Goal: Task Accomplishment & Management: Manage account settings

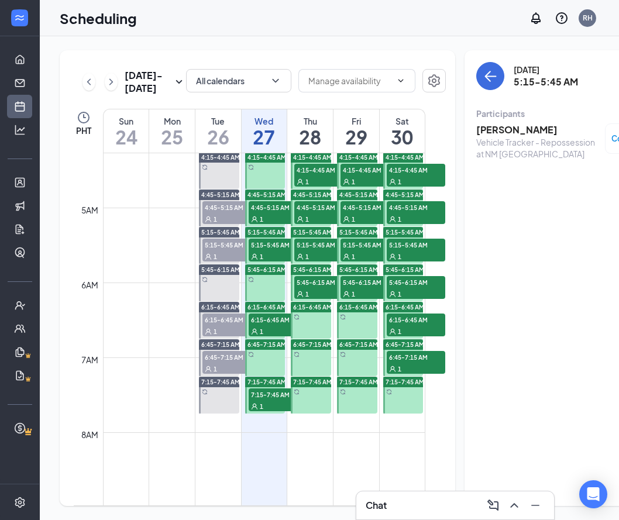
scroll to position [318, 0]
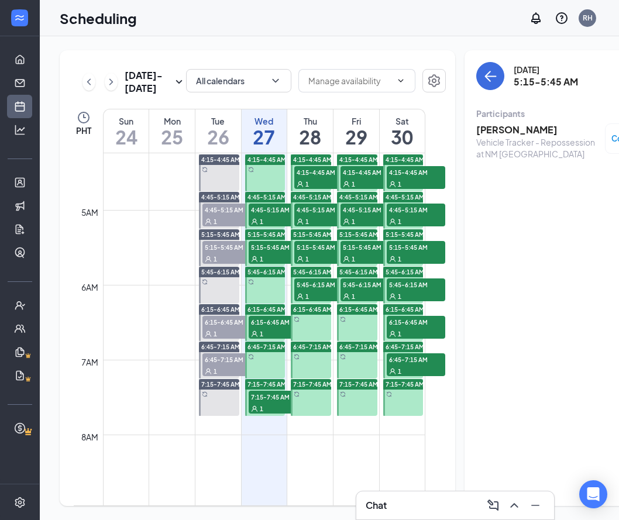
click at [269, 227] on div "1" at bounding box center [278, 221] width 58 height 12
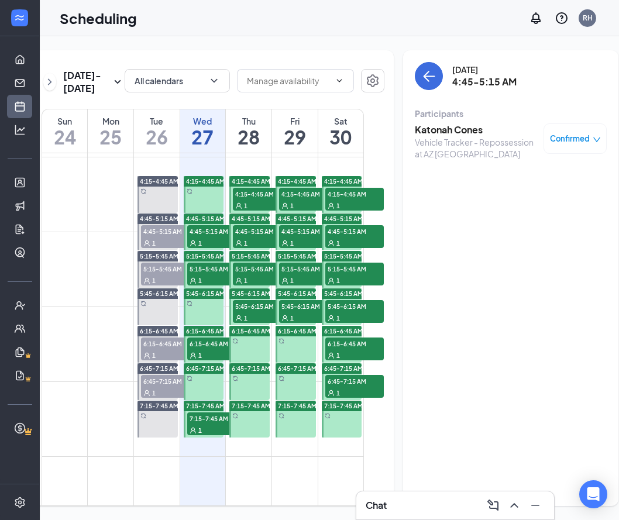
scroll to position [0, 61]
click at [212, 286] on div "1" at bounding box center [217, 280] width 58 height 12
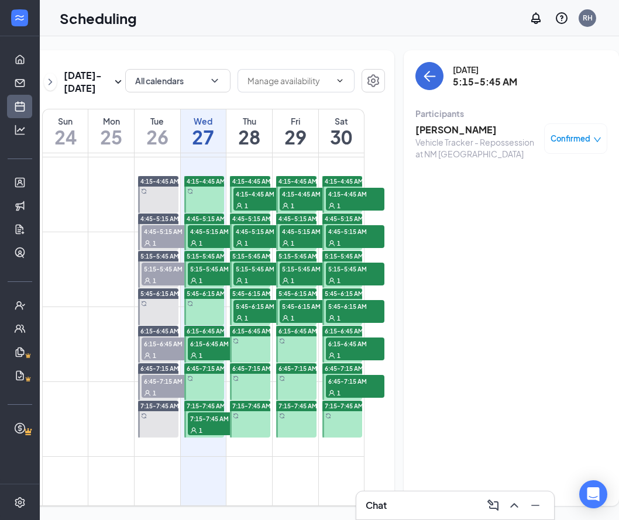
click at [211, 349] on span "6:15-6:45 AM" at bounding box center [217, 344] width 58 height 12
click at [209, 424] on span "7:15-7:45 AM" at bounding box center [217, 418] width 58 height 12
click at [429, 132] on h3 "[PERSON_NAME]" at bounding box center [469, 129] width 109 height 13
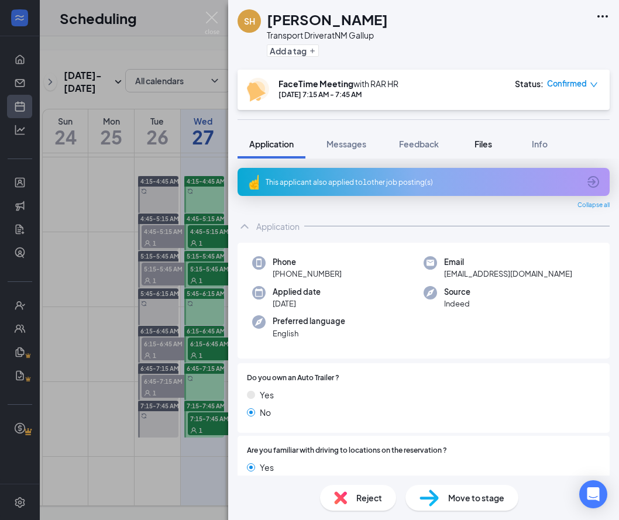
click at [477, 143] on span "Files" at bounding box center [483, 144] width 18 height 11
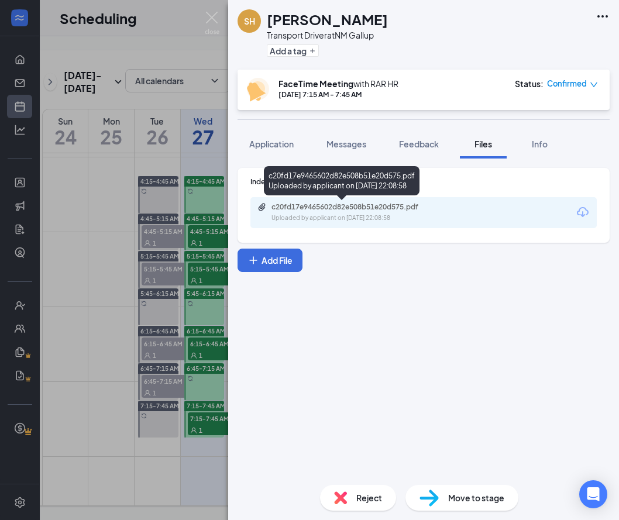
click at [380, 206] on div "c20fd17e9465602d82e508b51e20d575.pdf" at bounding box center [353, 206] width 164 height 9
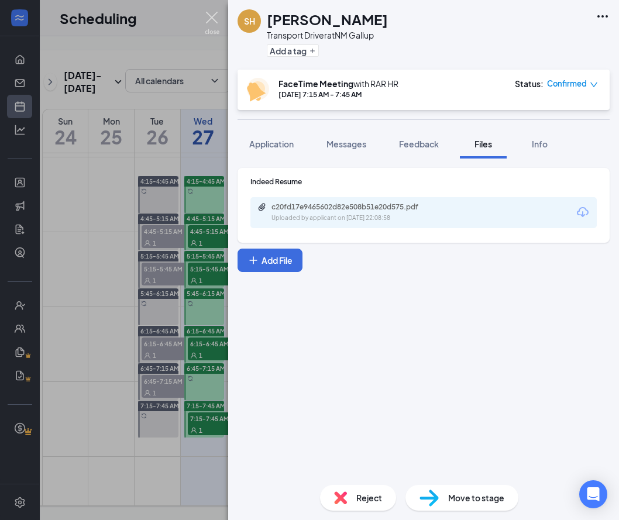
click at [209, 14] on img at bounding box center [212, 23] width 15 height 23
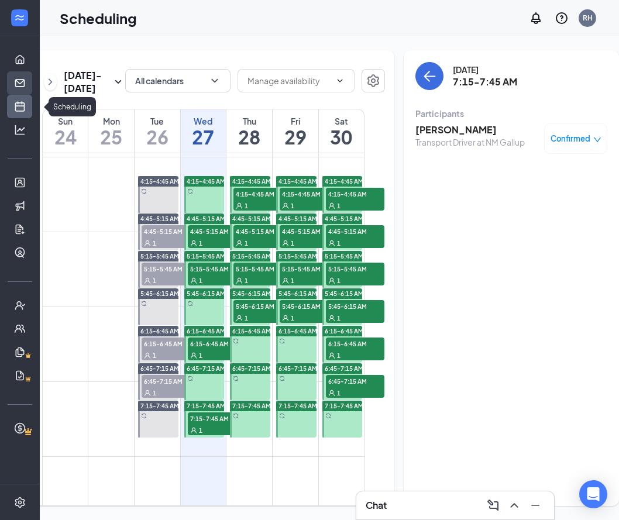
click at [30, 88] on link "Messages" at bounding box center [36, 82] width 12 height 23
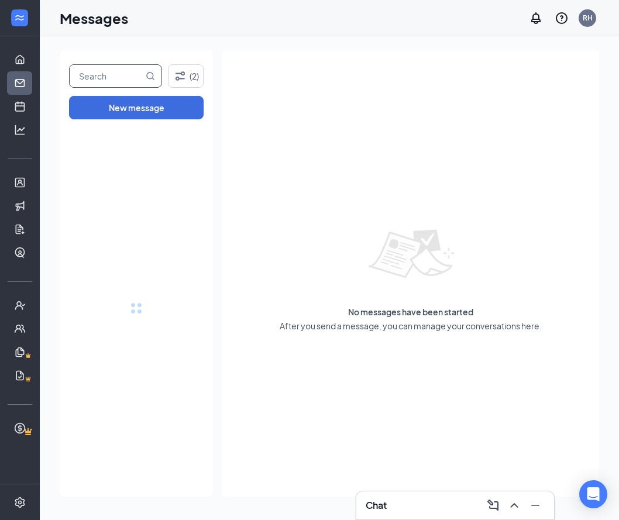
click at [113, 78] on input "text" at bounding box center [107, 76] width 74 height 22
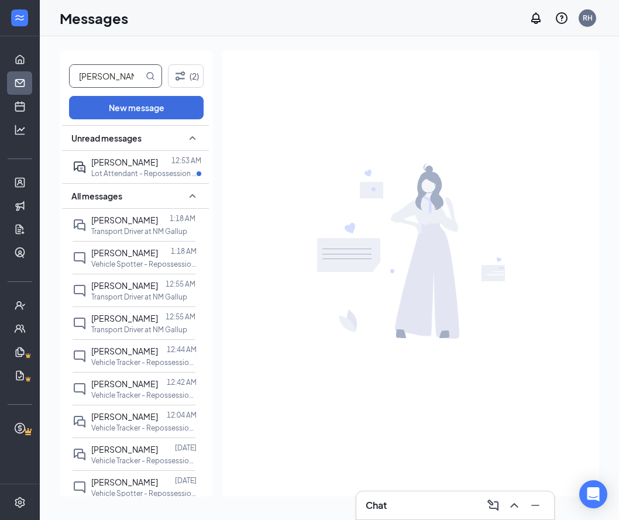
type input "[PERSON_NAME]"
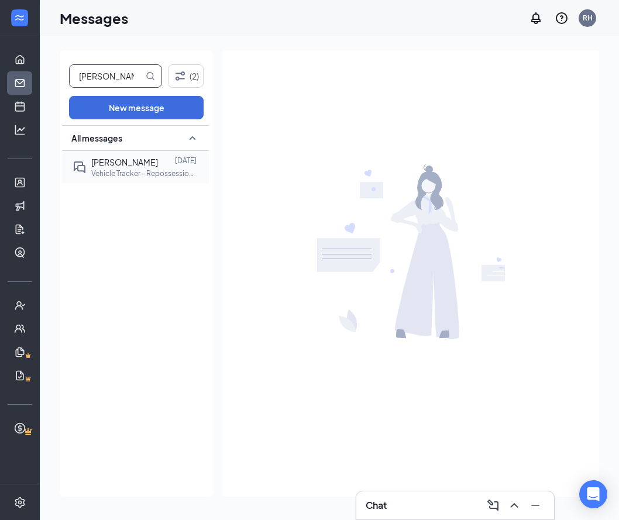
click at [158, 166] on div at bounding box center [166, 162] width 17 height 13
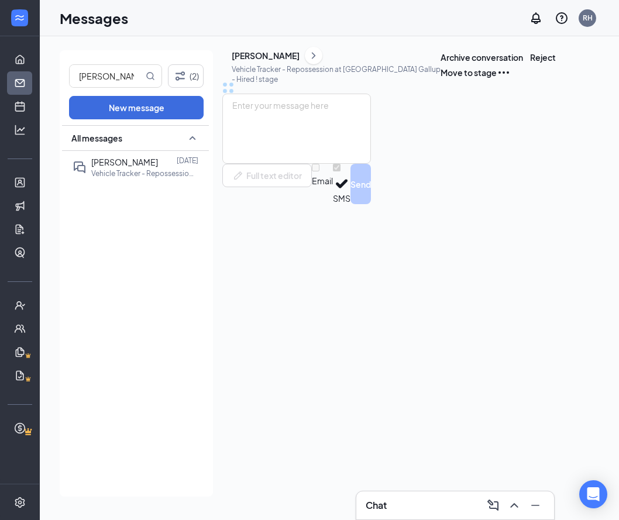
click at [292, 60] on div "[PERSON_NAME]" at bounding box center [336, 56] width 209 height 18
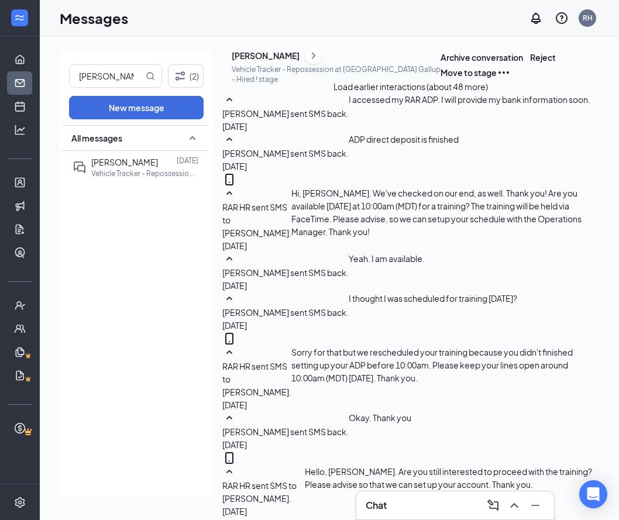
click at [292, 61] on div "[PERSON_NAME]" at bounding box center [266, 56] width 68 height 12
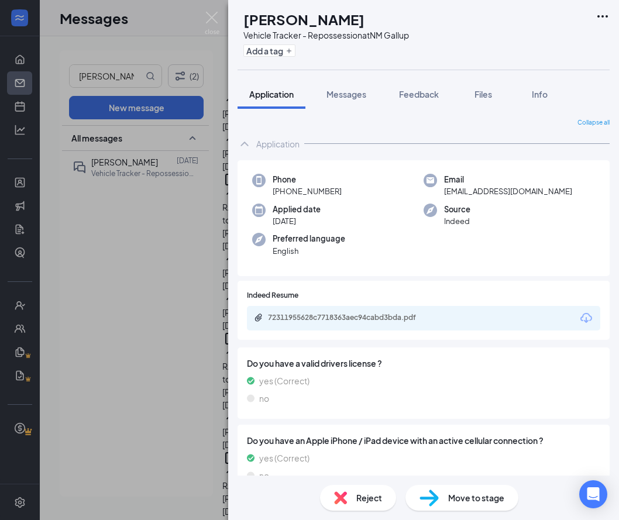
drag, startPoint x: 341, startPoint y: 191, endPoint x: 265, endPoint y: 190, distance: 76.0
click at [265, 190] on div "Phone [PHONE_NUMBER]" at bounding box center [337, 186] width 171 height 24
click at [352, 206] on div "Applied date [DATE]" at bounding box center [337, 216] width 171 height 24
click at [213, 20] on img at bounding box center [212, 23] width 15 height 23
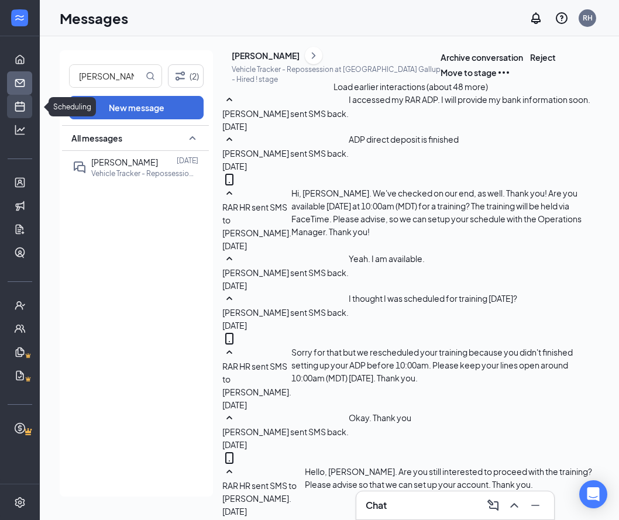
click at [30, 106] on link "Scheduling" at bounding box center [36, 106] width 12 height 23
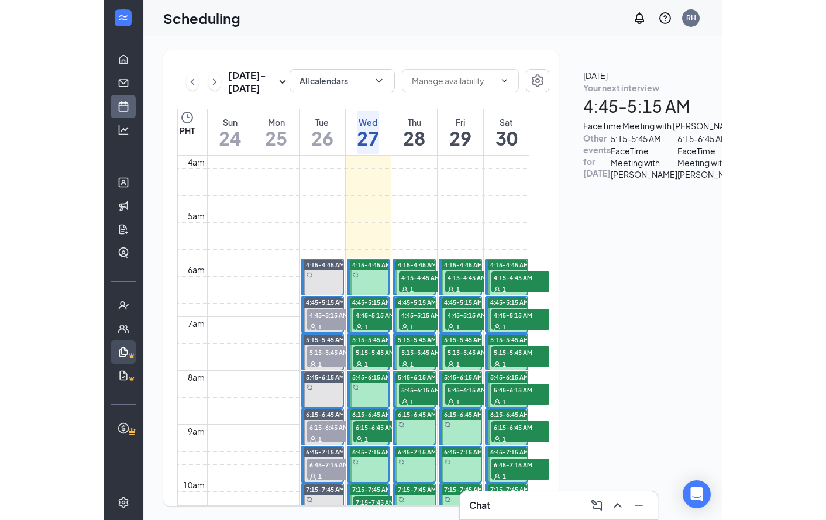
scroll to position [205, 0]
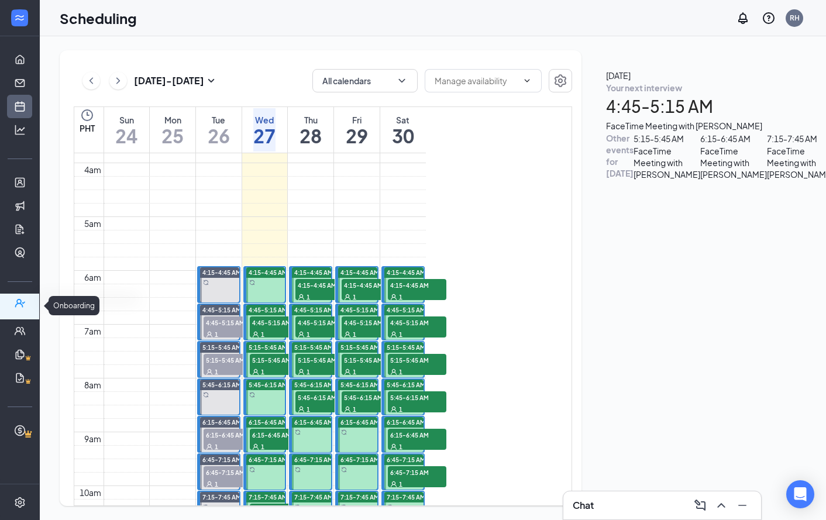
click at [22, 301] on icon "UserCheck" at bounding box center [20, 303] width 12 height 12
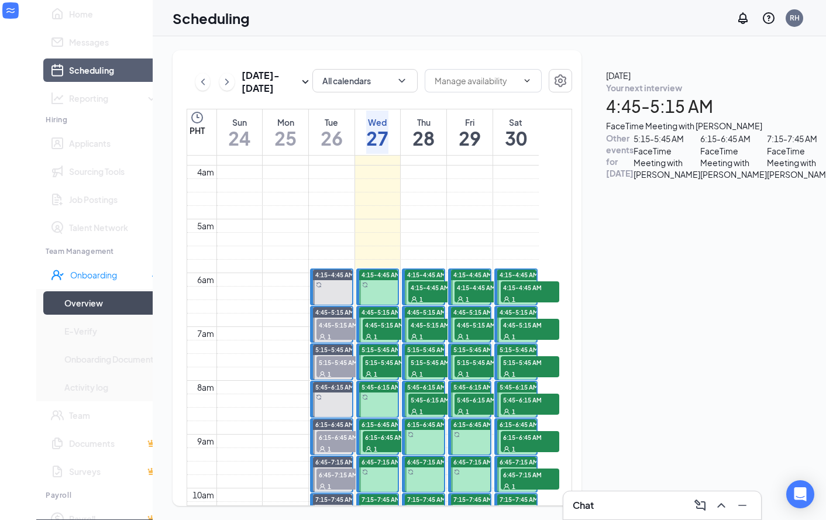
click at [64, 315] on link "Overview" at bounding box center [111, 302] width 94 height 23
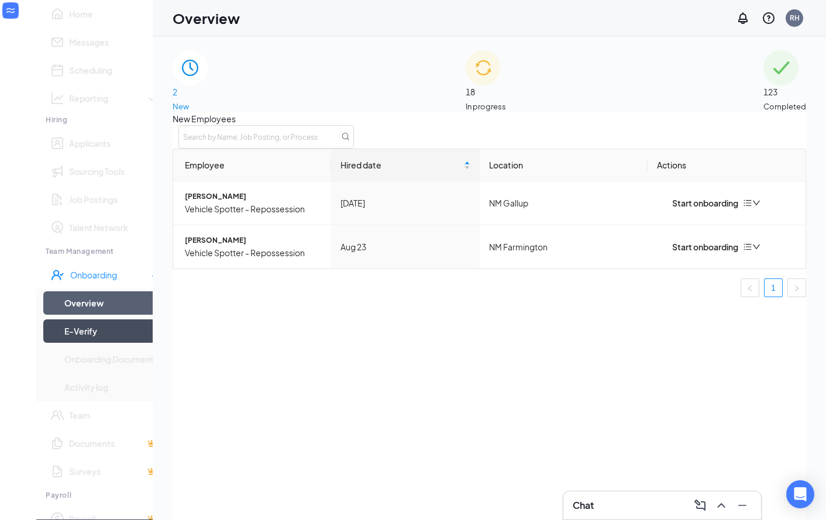
click at [98, 343] on link "E-Verify" at bounding box center [111, 330] width 94 height 23
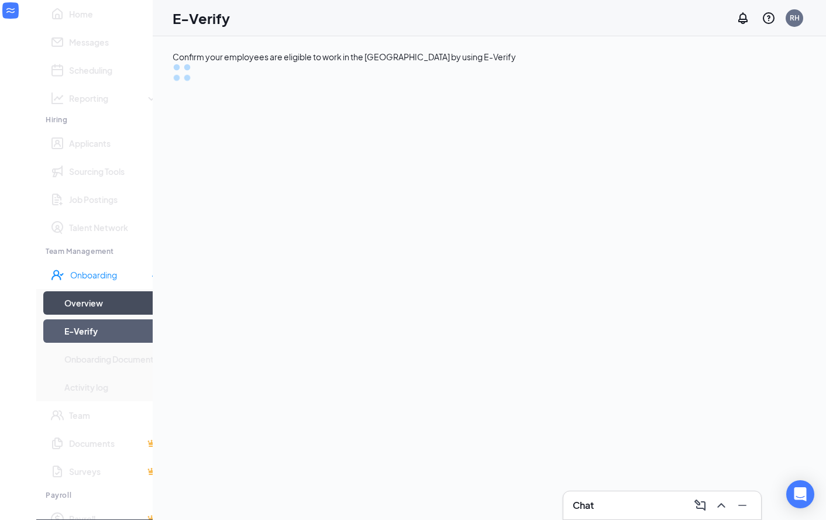
click at [86, 315] on link "Overview" at bounding box center [111, 302] width 94 height 23
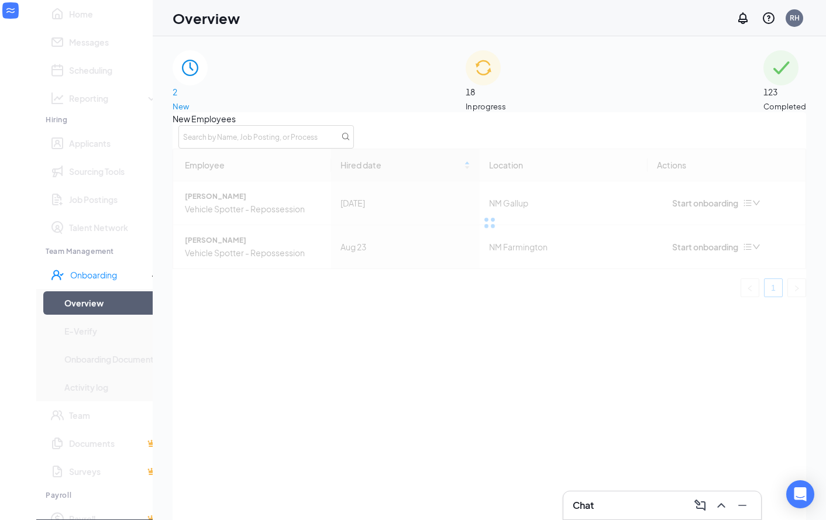
drag, startPoint x: 508, startPoint y: 47, endPoint x: 502, endPoint y: 64, distance: 18.5
click at [505, 56] on div "2 New 18 In progress 123 Completed New Employees Employee Hired date Location A…" at bounding box center [489, 304] width 673 height 536
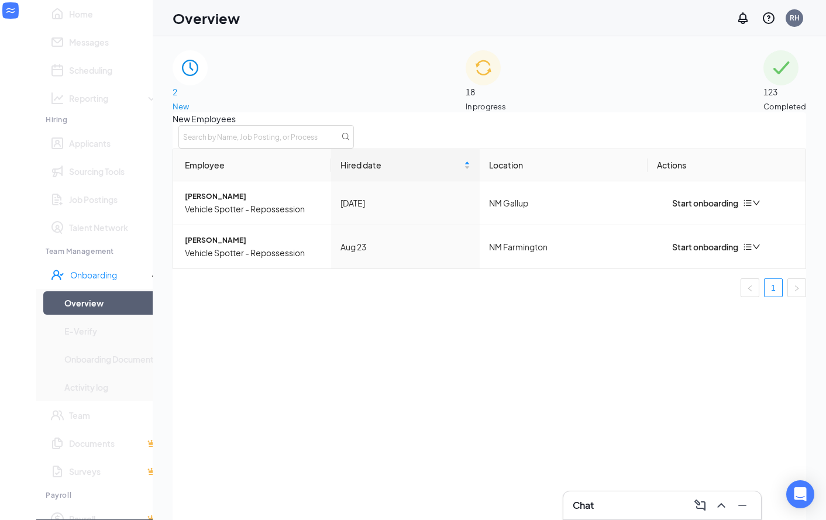
click at [501, 65] on div "18 In progress" at bounding box center [486, 81] width 40 height 62
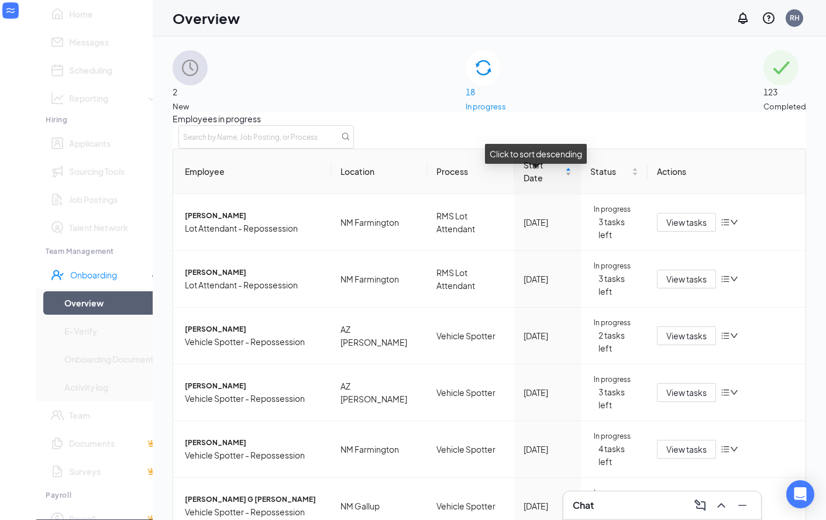
click at [558, 183] on div "Start Date" at bounding box center [548, 172] width 48 height 26
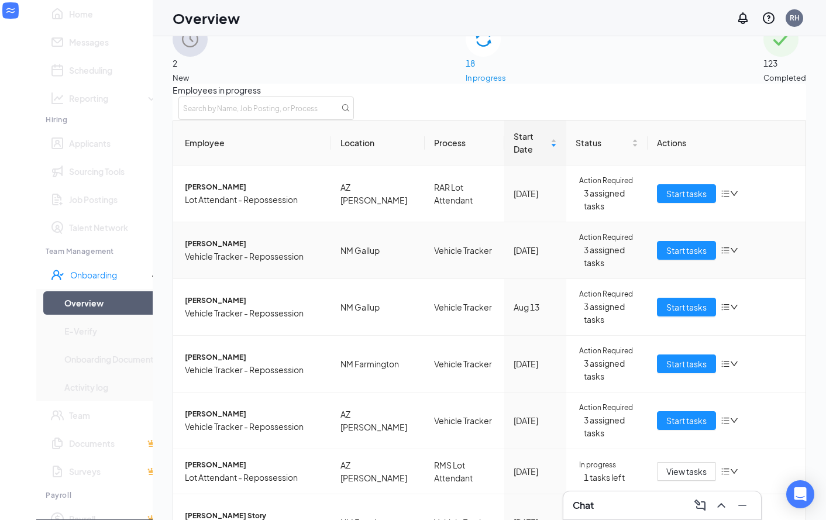
click at [224, 250] on span "[PERSON_NAME]" at bounding box center [253, 244] width 137 height 12
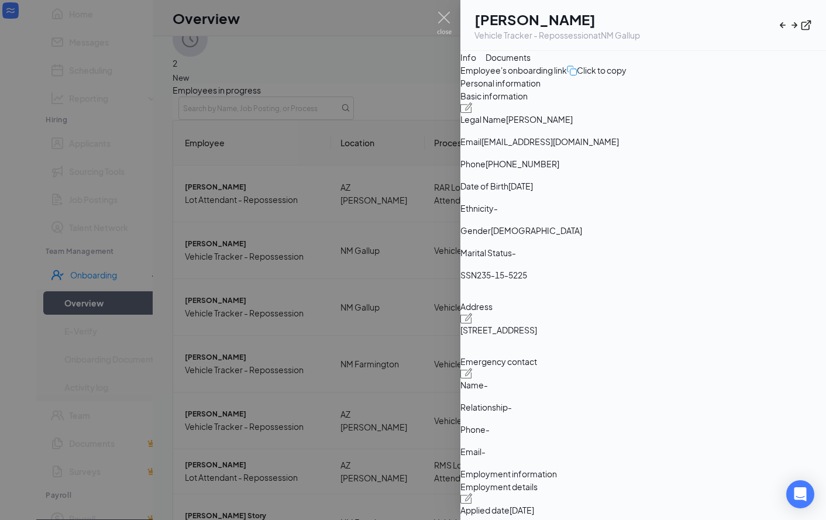
click at [531, 64] on button "Documents" at bounding box center [508, 57] width 45 height 13
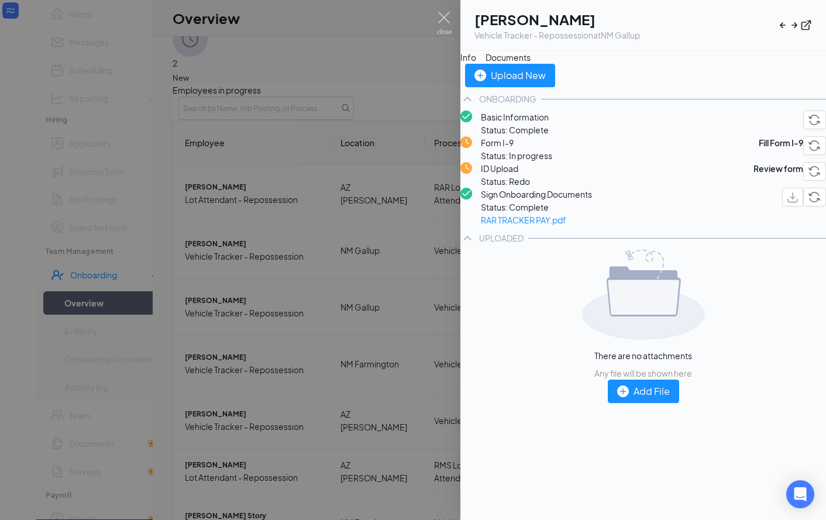
click at [530, 175] on span "ID Upload" at bounding box center [505, 168] width 49 height 13
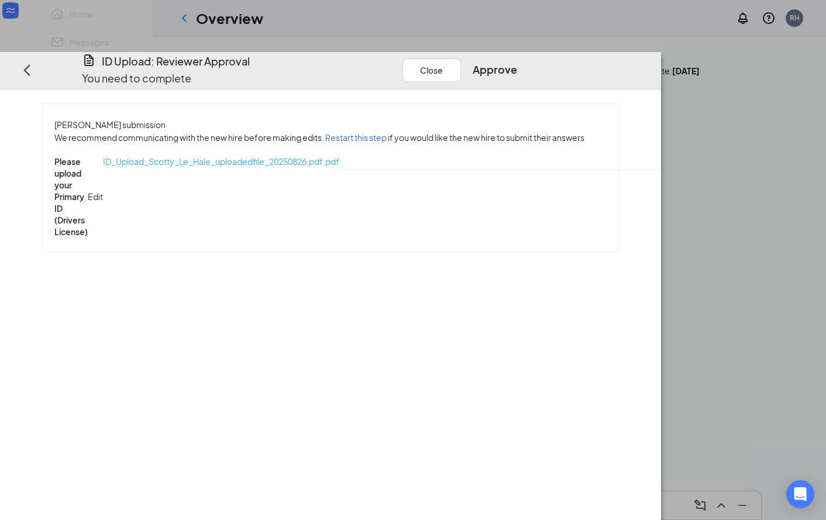
click at [286, 156] on span "ID_Upload_Scotty_Le_Hale_uploadedfile_20250826.pdf.pdf" at bounding box center [221, 161] width 236 height 11
click at [461, 58] on button "Close" at bounding box center [431, 69] width 58 height 23
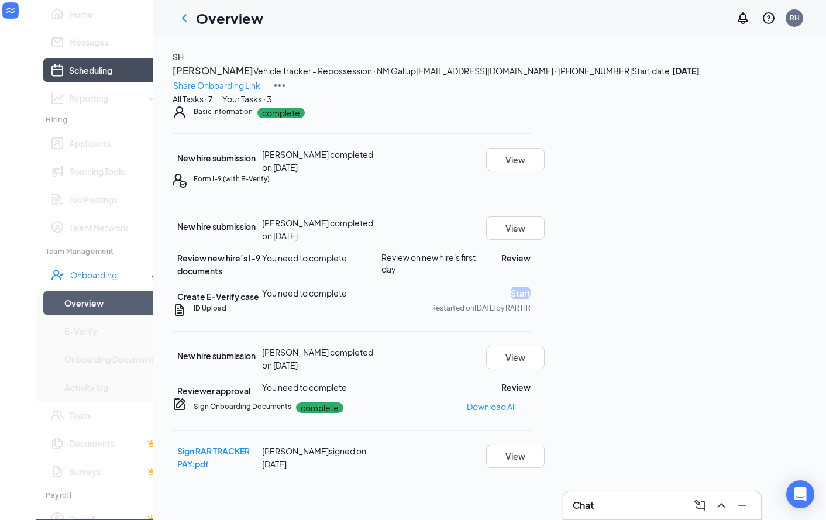
click at [69, 82] on link "Scheduling" at bounding box center [114, 69] width 90 height 23
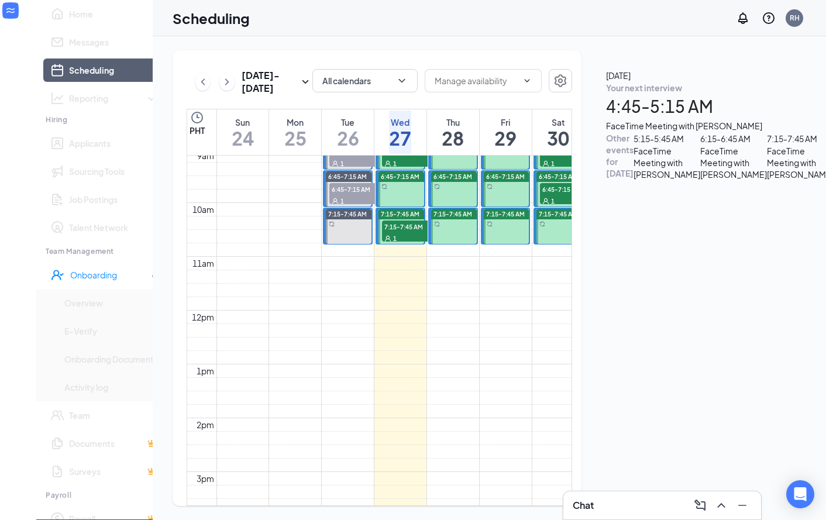
scroll to position [484, 0]
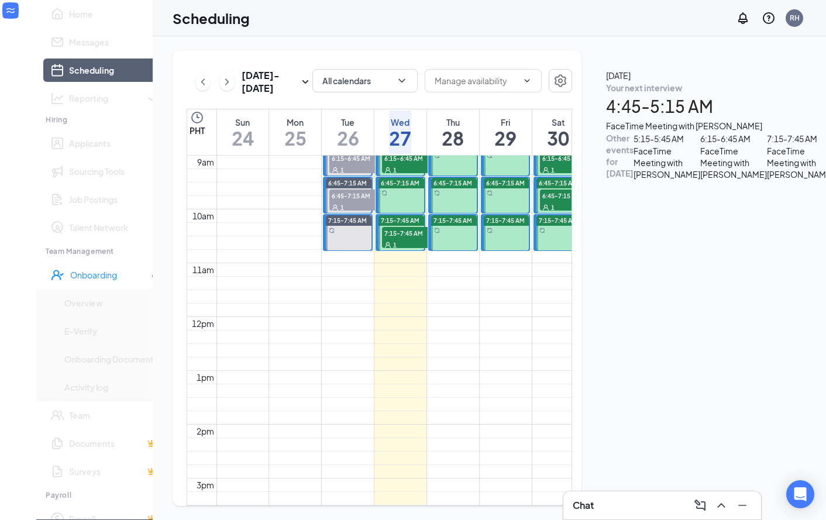
click at [401, 232] on span "7:15-7:45 AM" at bounding box center [411, 233] width 58 height 12
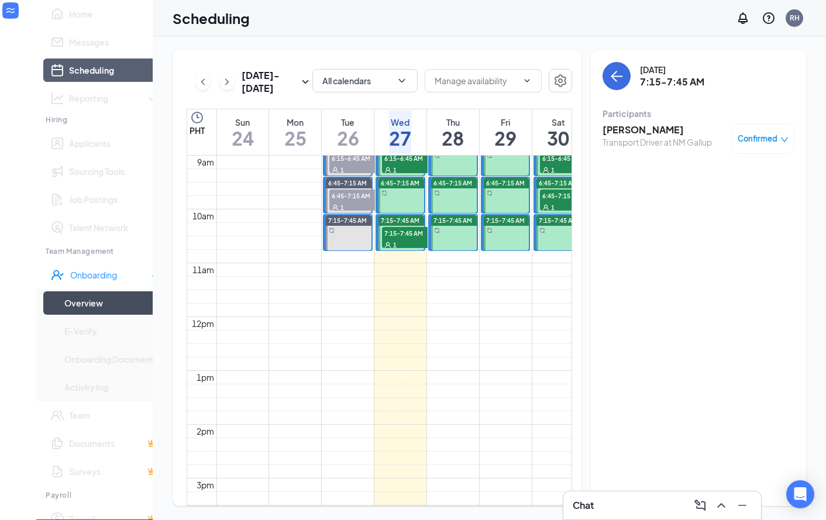
click at [71, 315] on link "Overview" at bounding box center [111, 302] width 94 height 23
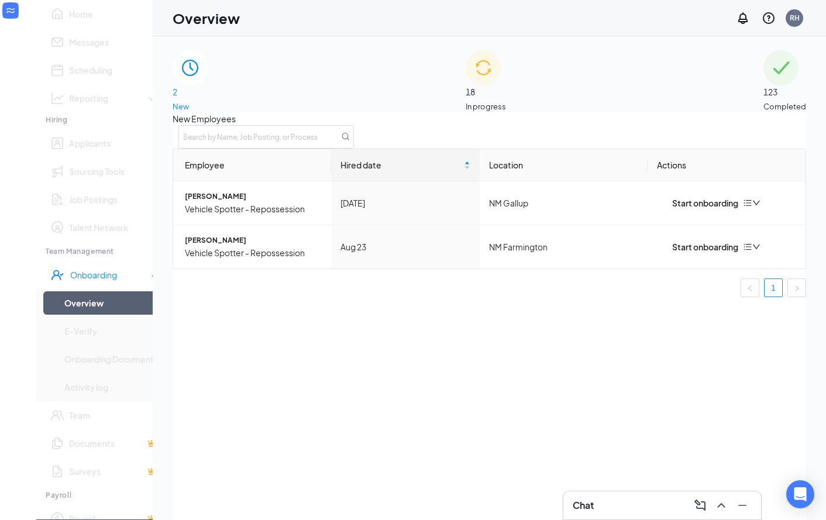
click at [501, 94] on div "18 In progress" at bounding box center [486, 81] width 40 height 62
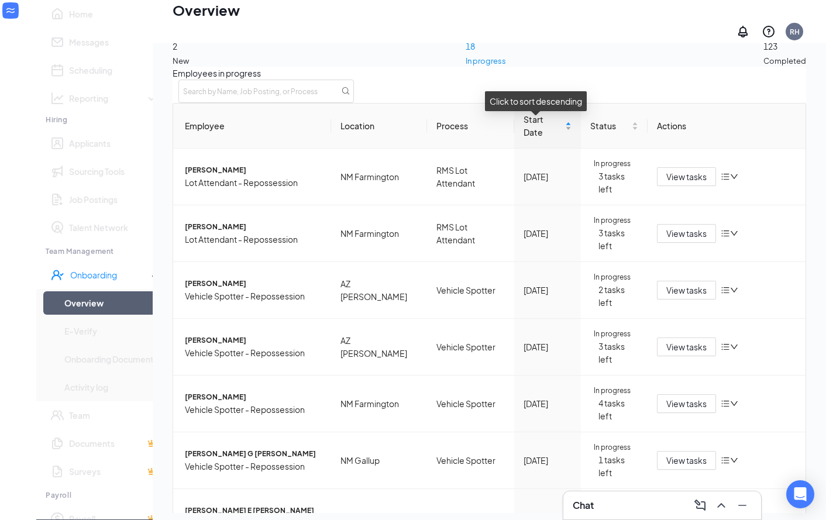
click at [559, 130] on div "Start Date" at bounding box center [548, 126] width 48 height 26
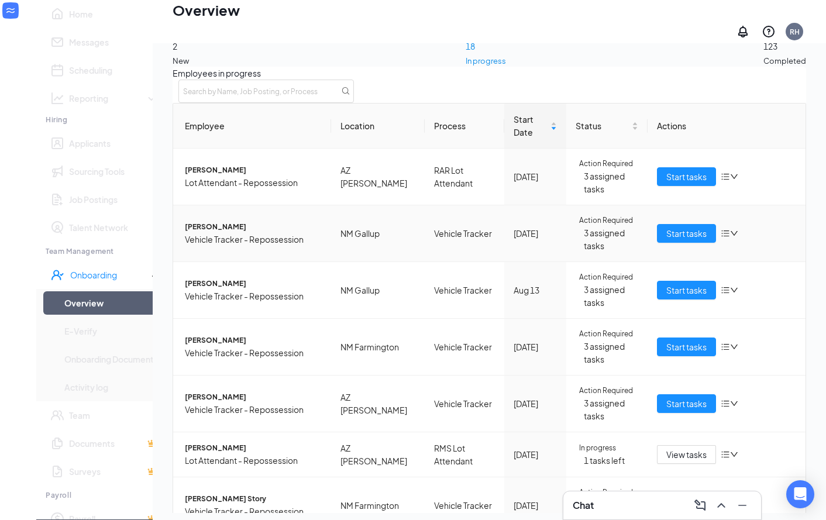
click at [222, 233] on span "[PERSON_NAME]" at bounding box center [253, 227] width 137 height 12
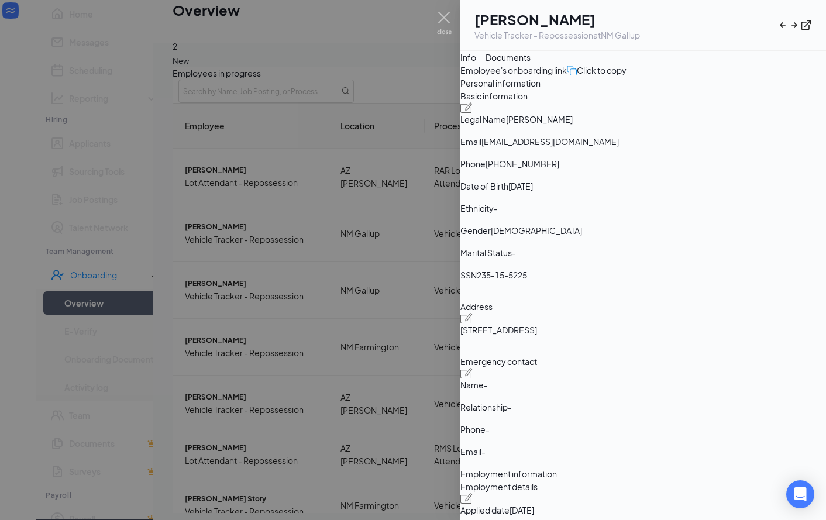
drag, startPoint x: 568, startPoint y: 69, endPoint x: 542, endPoint y: 94, distance: 36.0
click at [531, 64] on div "Documents" at bounding box center [508, 57] width 45 height 13
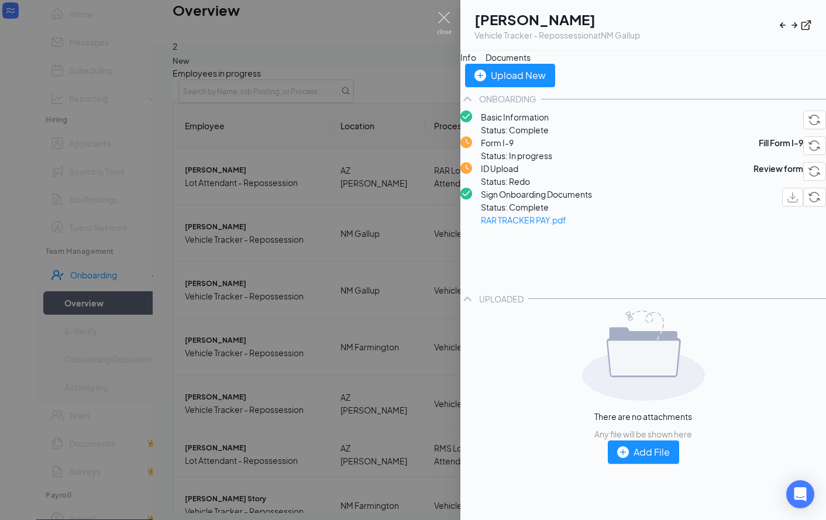
click at [447, 8] on div at bounding box center [413, 260] width 826 height 520
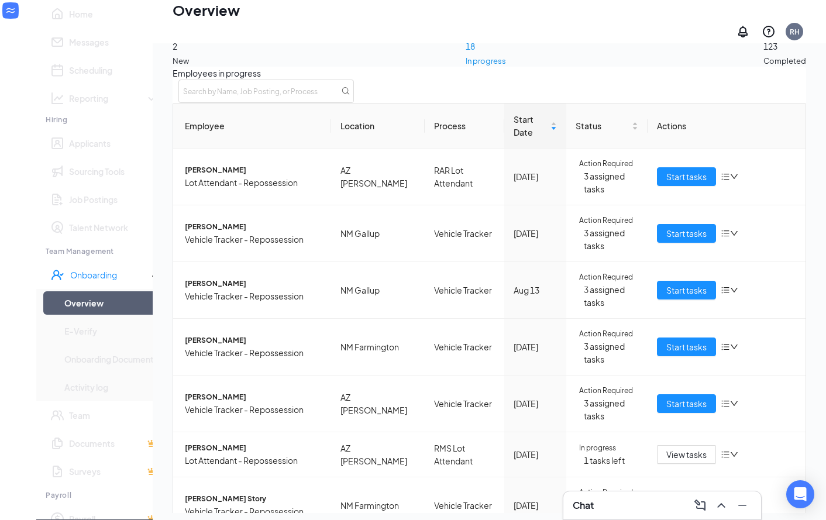
drag, startPoint x: 443, startPoint y: 19, endPoint x: 459, endPoint y: 37, distance: 24.0
click at [443, 19] on div "Overview RH" at bounding box center [489, 21] width 673 height 43
click at [618, 240] on span "Start tasks" at bounding box center [686, 233] width 40 height 13
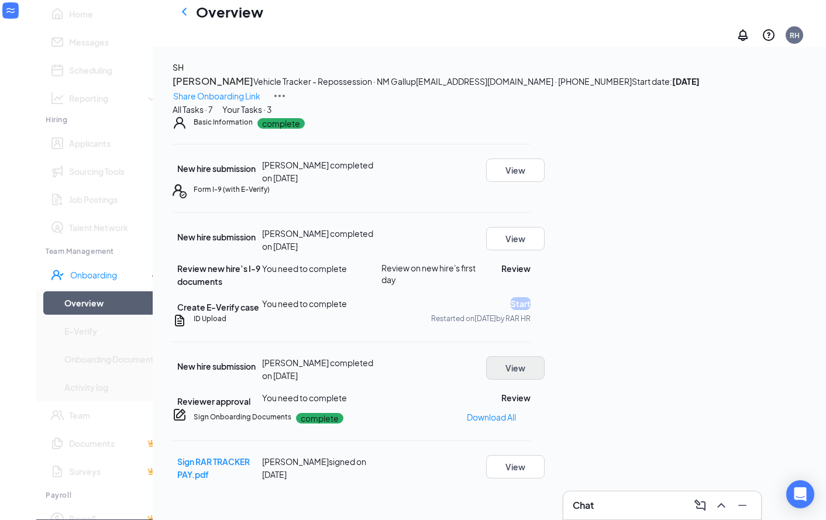
scroll to position [147, 0]
click at [545, 366] on button "View" at bounding box center [515, 367] width 58 height 23
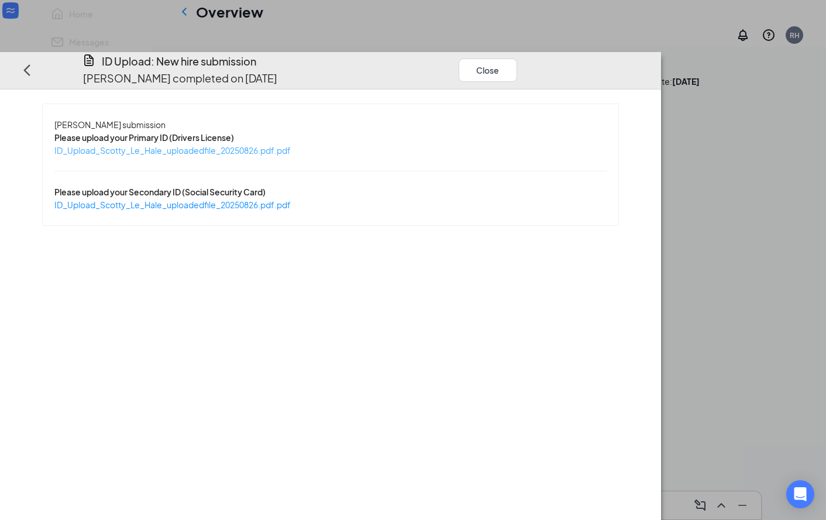
click at [291, 145] on span "ID_Upload_Scotty_Le_Hale_uploadedfile_20250826.pdf.pdf" at bounding box center [172, 150] width 236 height 11
click at [291, 199] on span "ID_Upload_Scotty_Le_Hale_uploadedfile_20250826.pdf.pdf" at bounding box center [172, 204] width 236 height 11
click at [517, 58] on button "Close" at bounding box center [488, 69] width 58 height 23
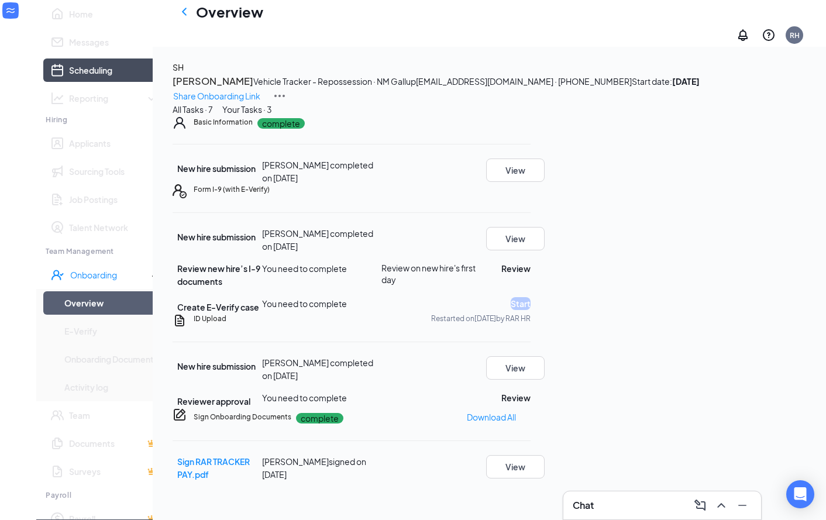
click at [69, 82] on link "Scheduling" at bounding box center [114, 69] width 90 height 23
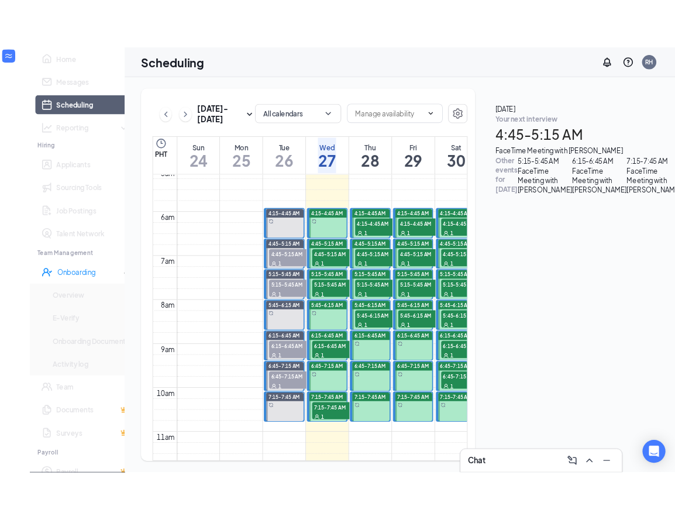
scroll to position [267, 0]
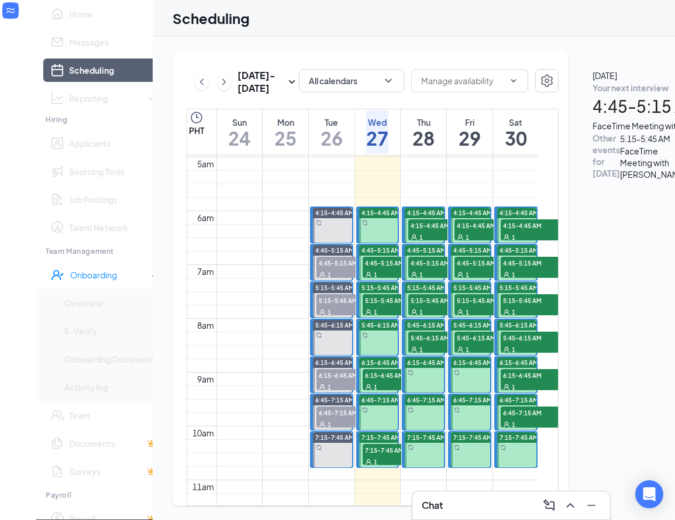
drag, startPoint x: 419, startPoint y: 304, endPoint x: 408, endPoint y: 300, distance: 12.1
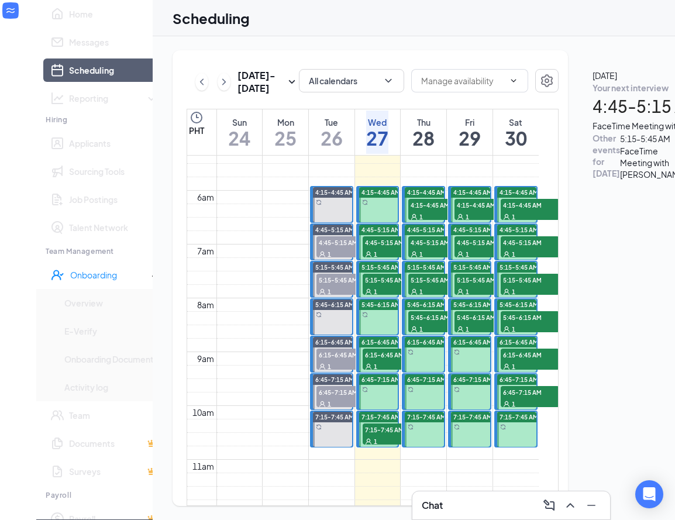
scroll to position [287, 0]
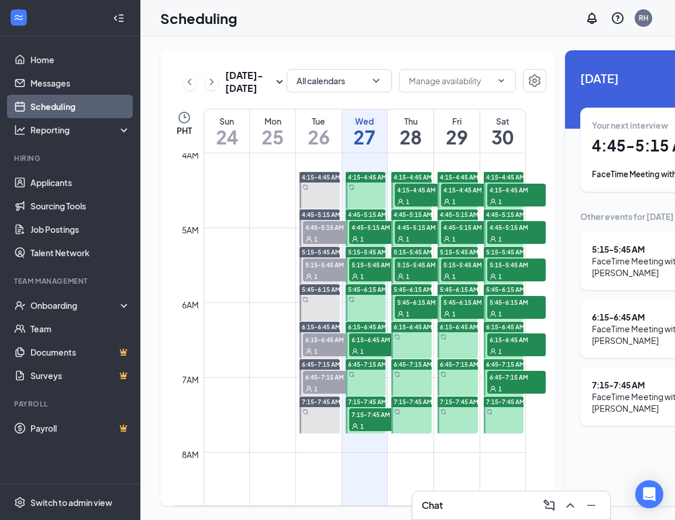
scroll to position [292, 0]
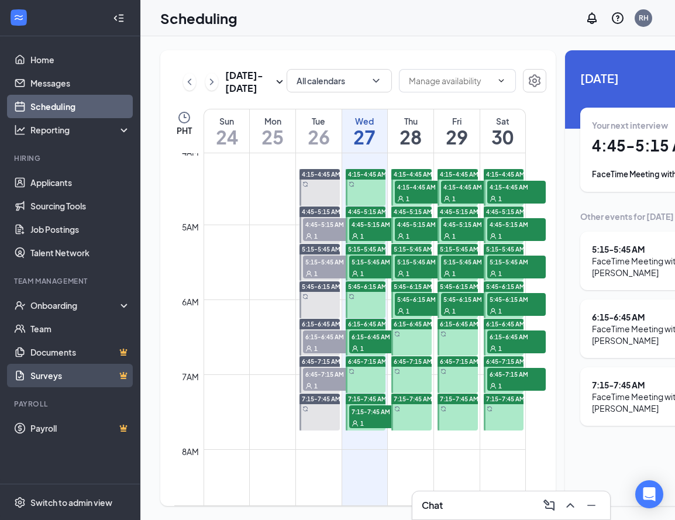
scroll to position [306, 0]
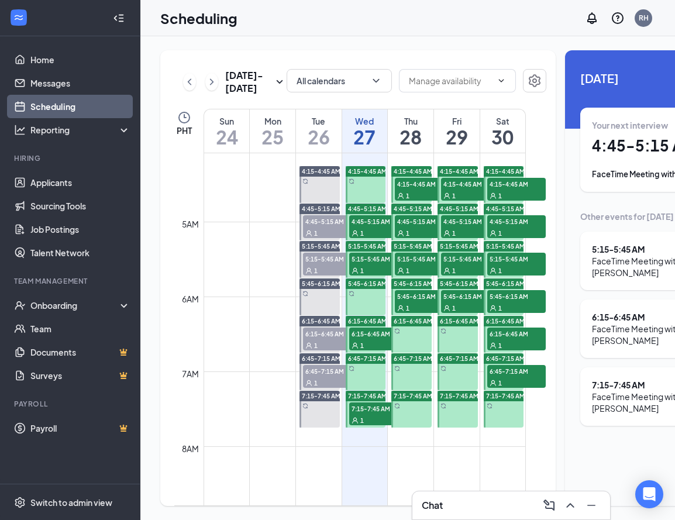
click at [497, 494] on div "Chat" at bounding box center [511, 505] width 198 height 28
click at [510, 494] on div "Chat" at bounding box center [511, 505] width 198 height 28
